Goal: Find specific page/section

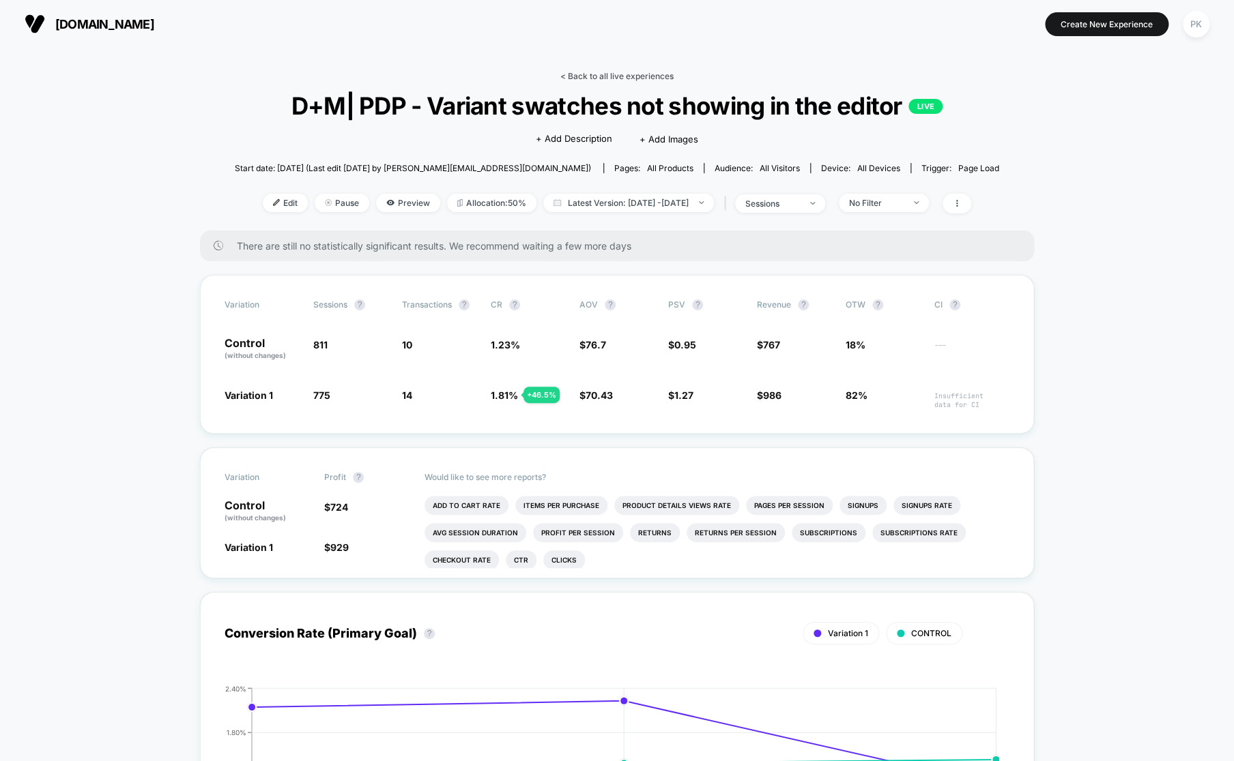
click at [621, 76] on link "< Back to all live experiences" at bounding box center [616, 76] width 113 height 10
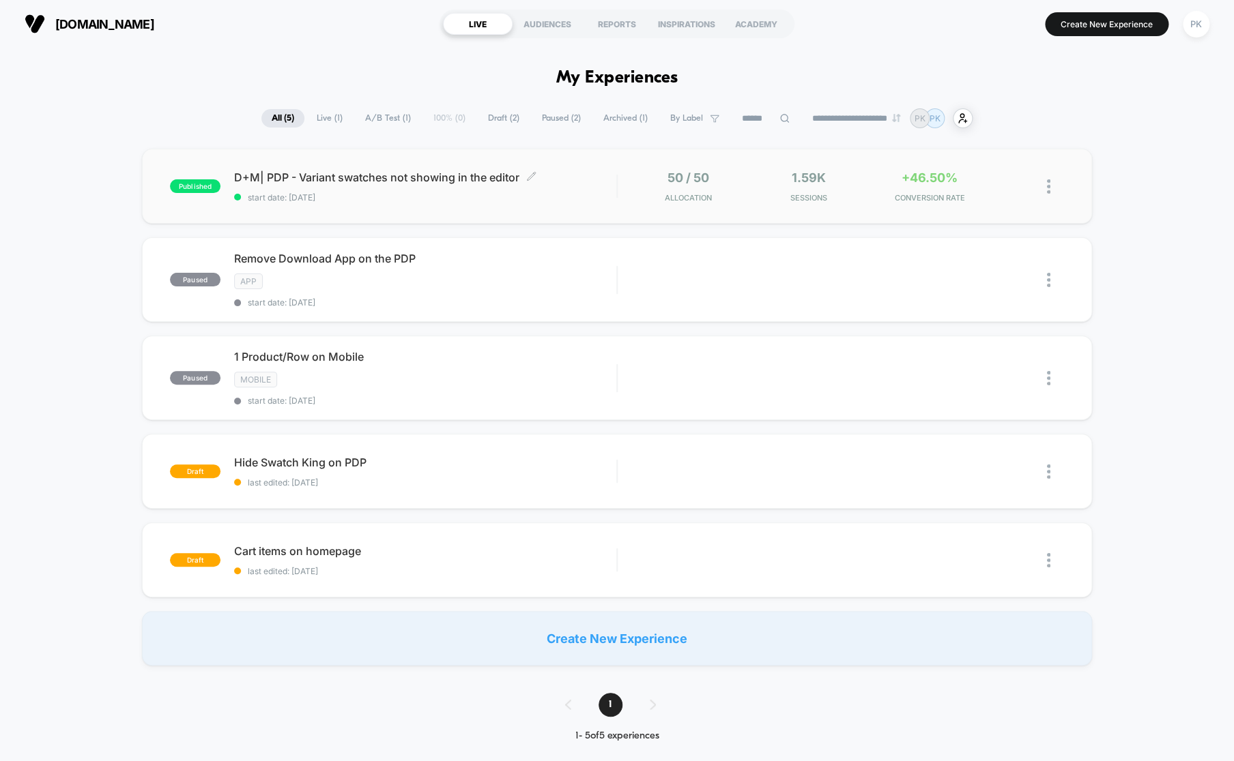
click at [437, 185] on div "D+M| PDP - Variant swatches not showing in the editor Click to edit experience …" at bounding box center [425, 187] width 382 height 32
